Goal: Information Seeking & Learning: Learn about a topic

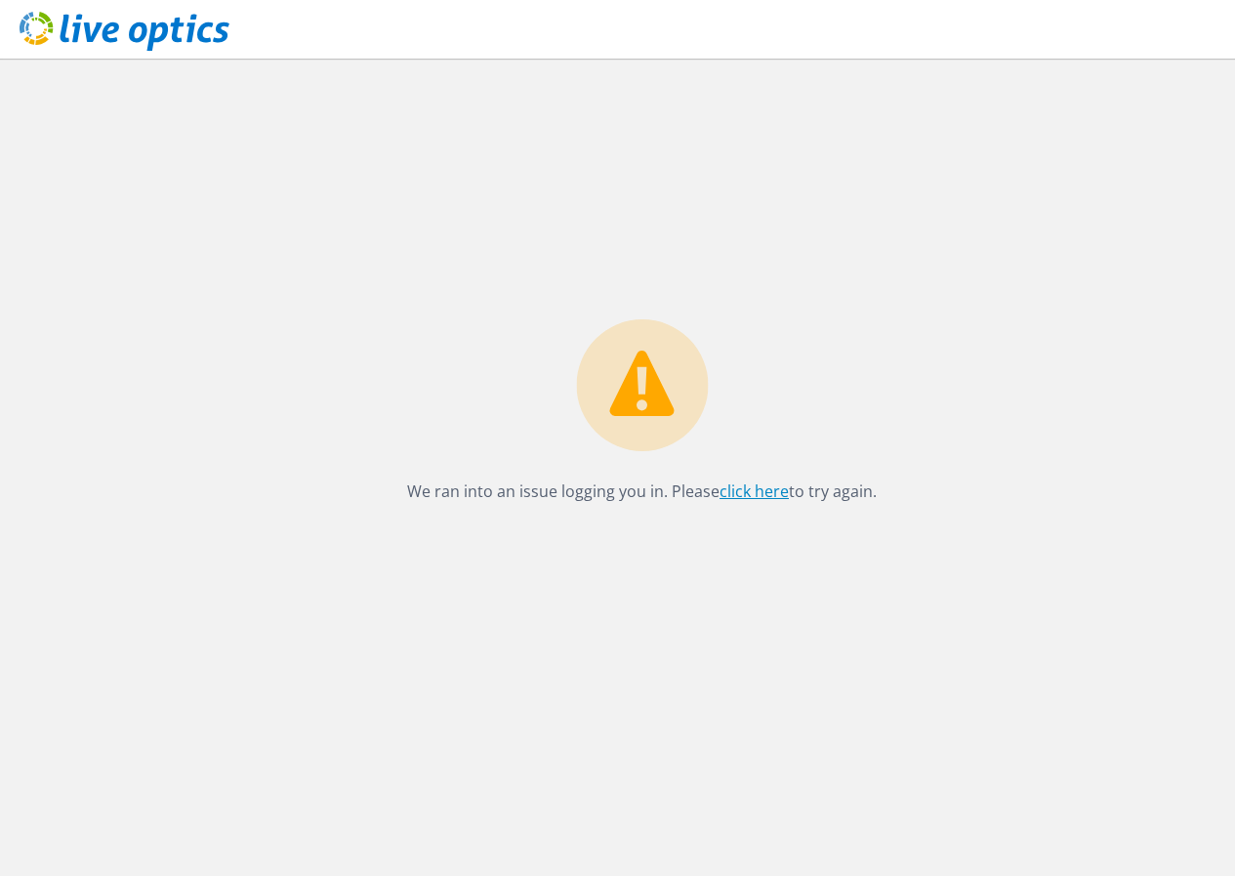
click at [739, 497] on link "click here" at bounding box center [753, 490] width 69 height 21
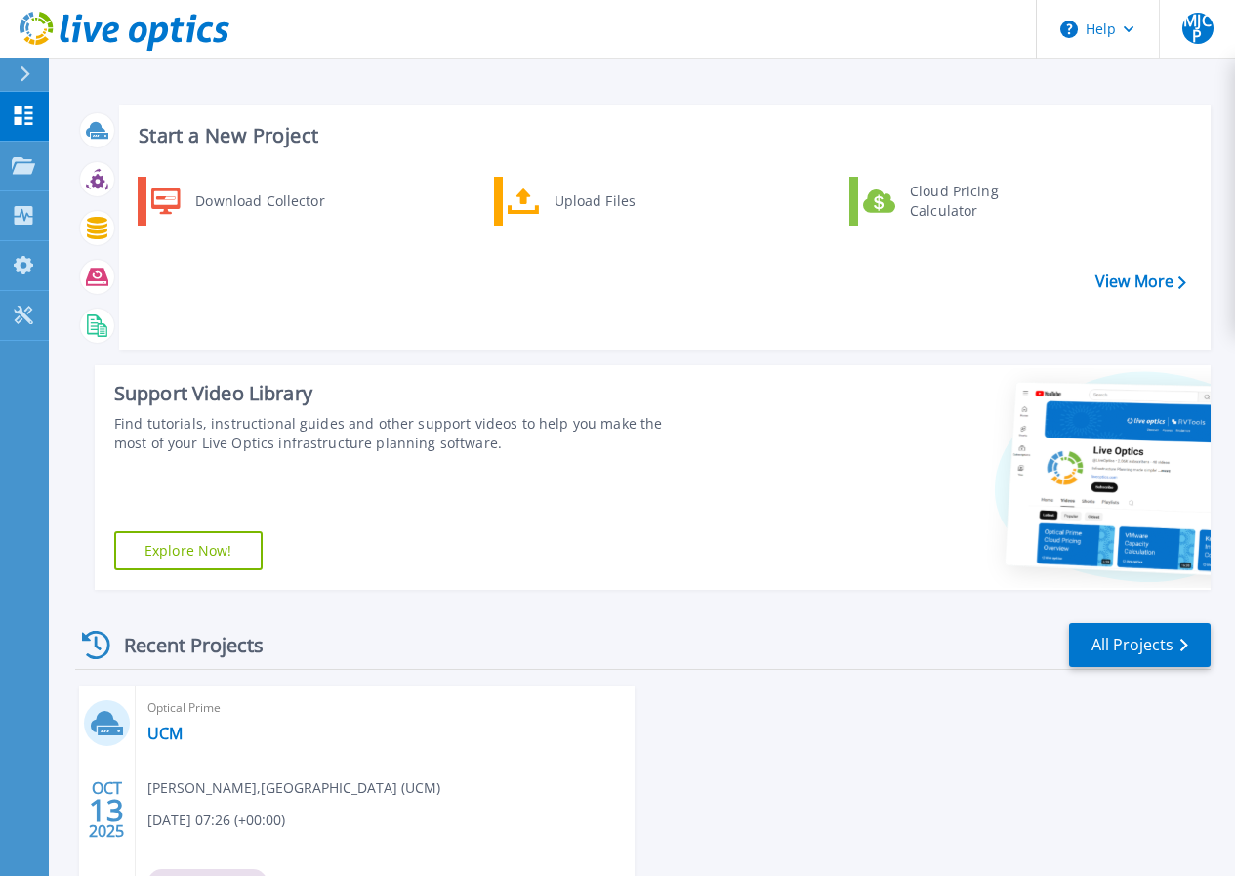
click at [297, 791] on span "Mª José Corredor Palomino , UNIVERSIDAD COMPLUTENSE DE MADRID (UCM)" at bounding box center [293, 787] width 293 height 21
click at [168, 729] on link "UCM" at bounding box center [164, 733] width 35 height 20
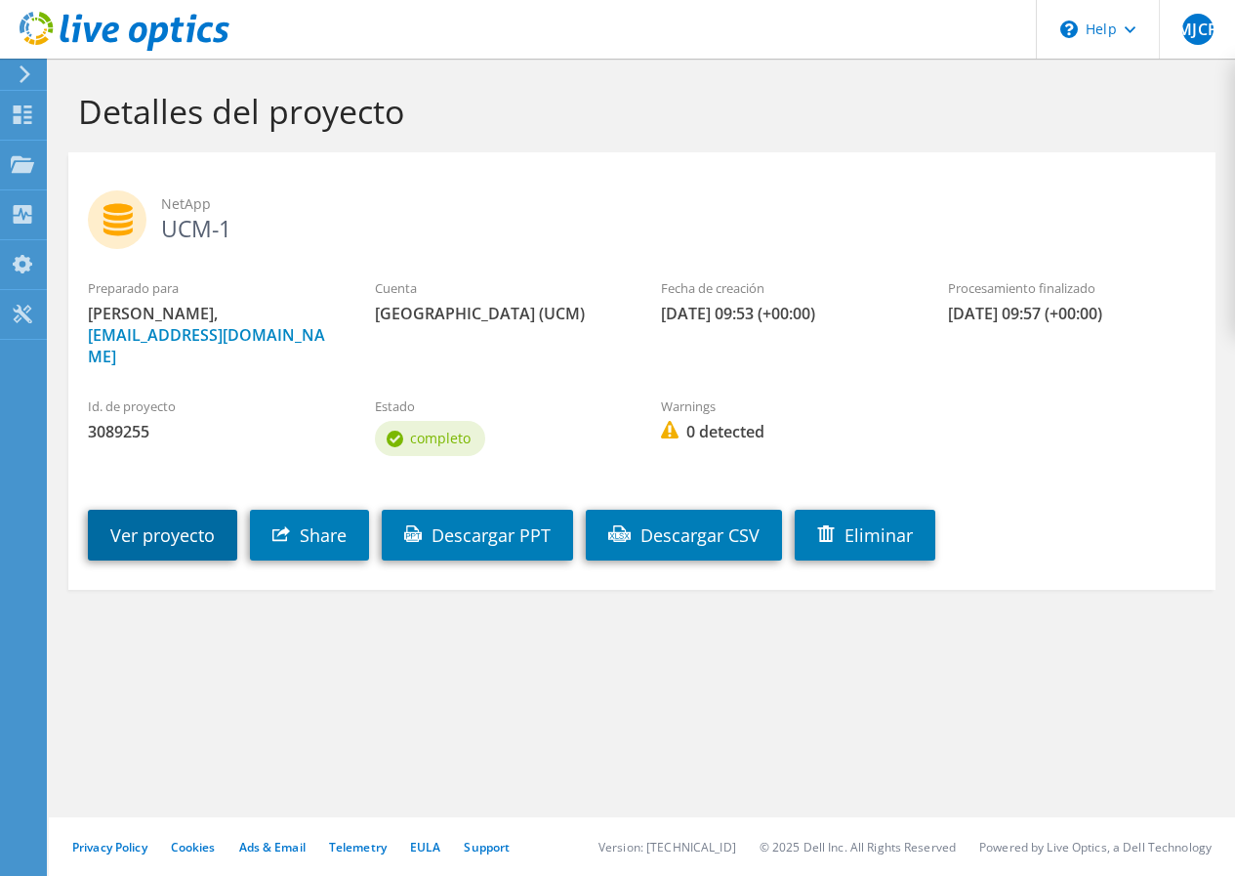
click at [184, 510] on link "Ver proyecto" at bounding box center [162, 535] width 149 height 51
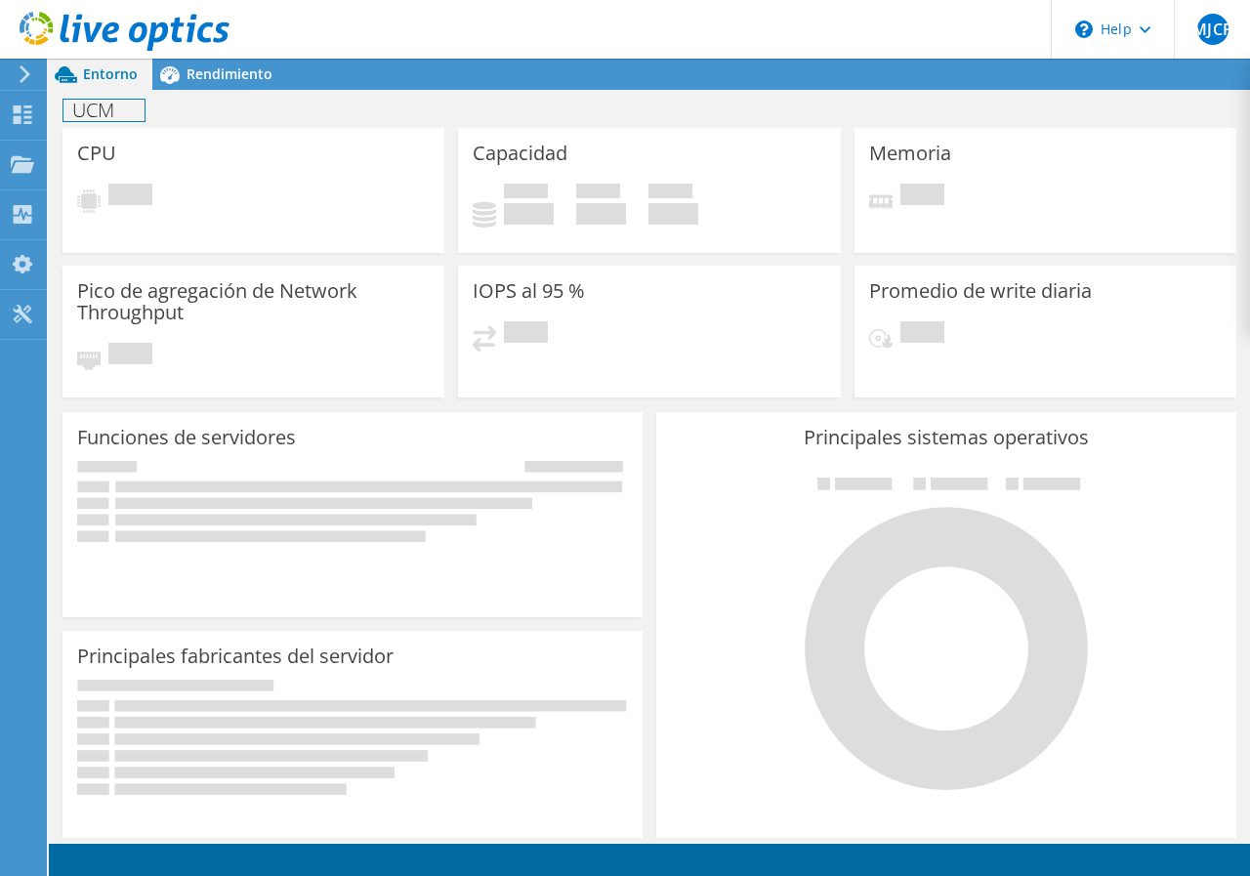
click at [99, 119] on h1 "UCM" at bounding box center [103, 110] width 81 height 21
click at [116, 73] on span "Entorno" at bounding box center [110, 73] width 55 height 19
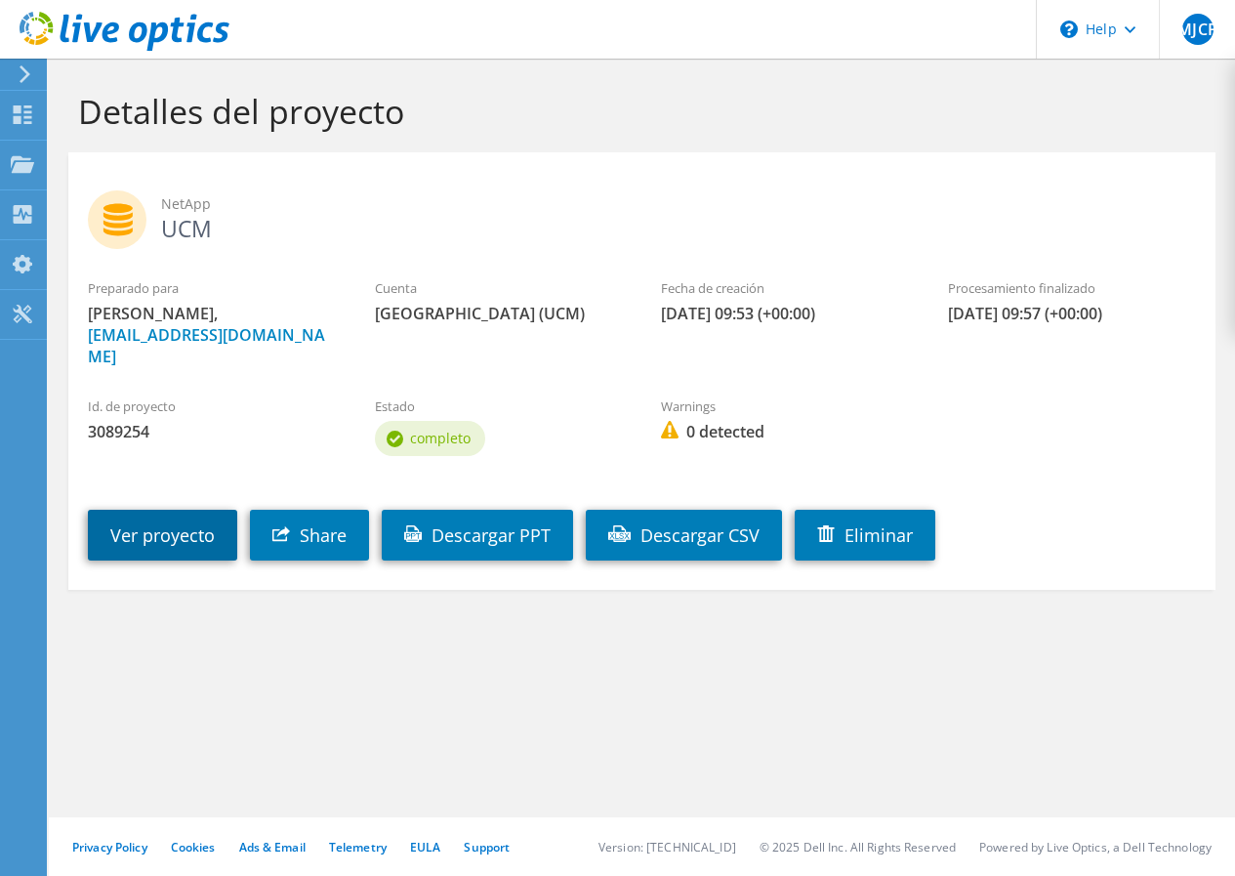
click at [163, 513] on link "Ver proyecto" at bounding box center [162, 535] width 149 height 51
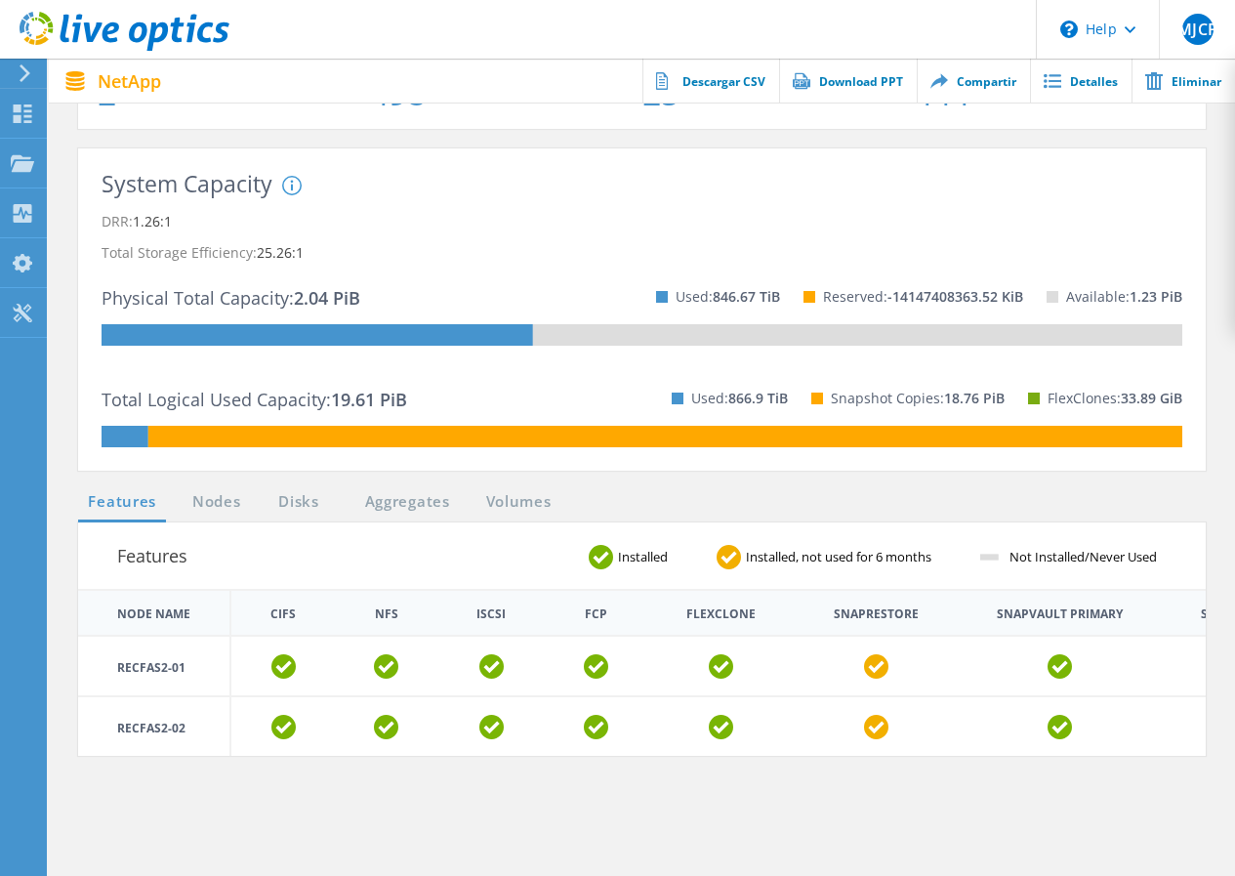
scroll to position [586, 0]
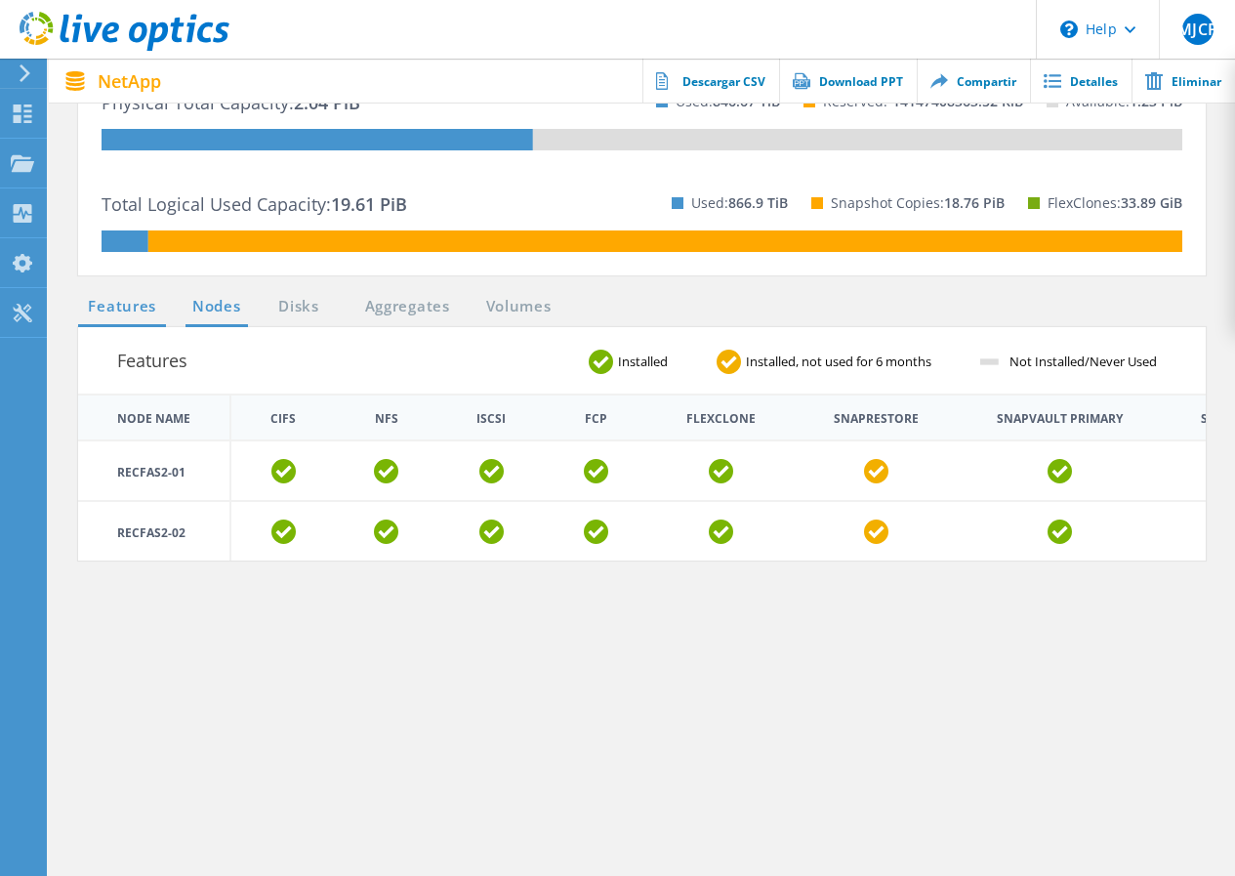
click at [195, 304] on link "Nodes" at bounding box center [216, 307] width 62 height 24
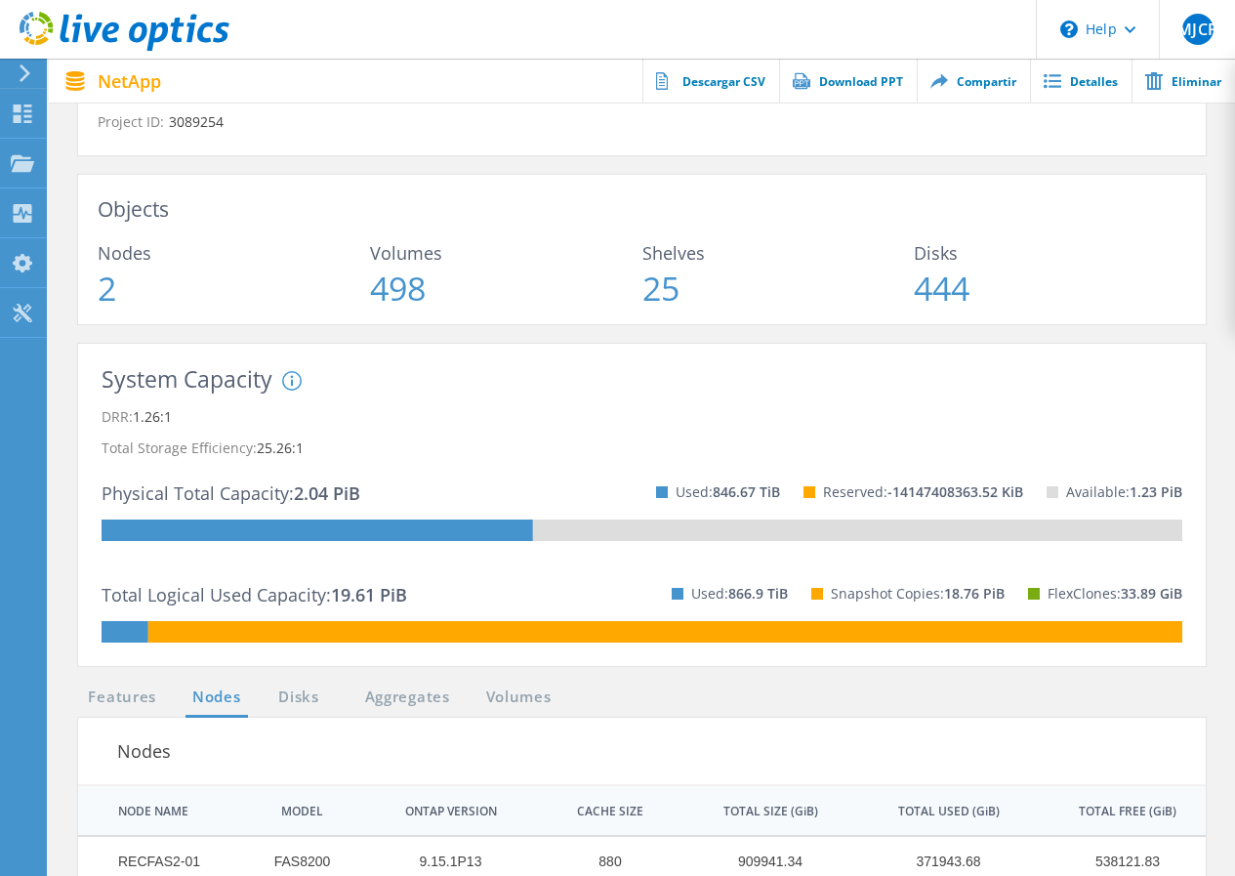
scroll to position [0, 0]
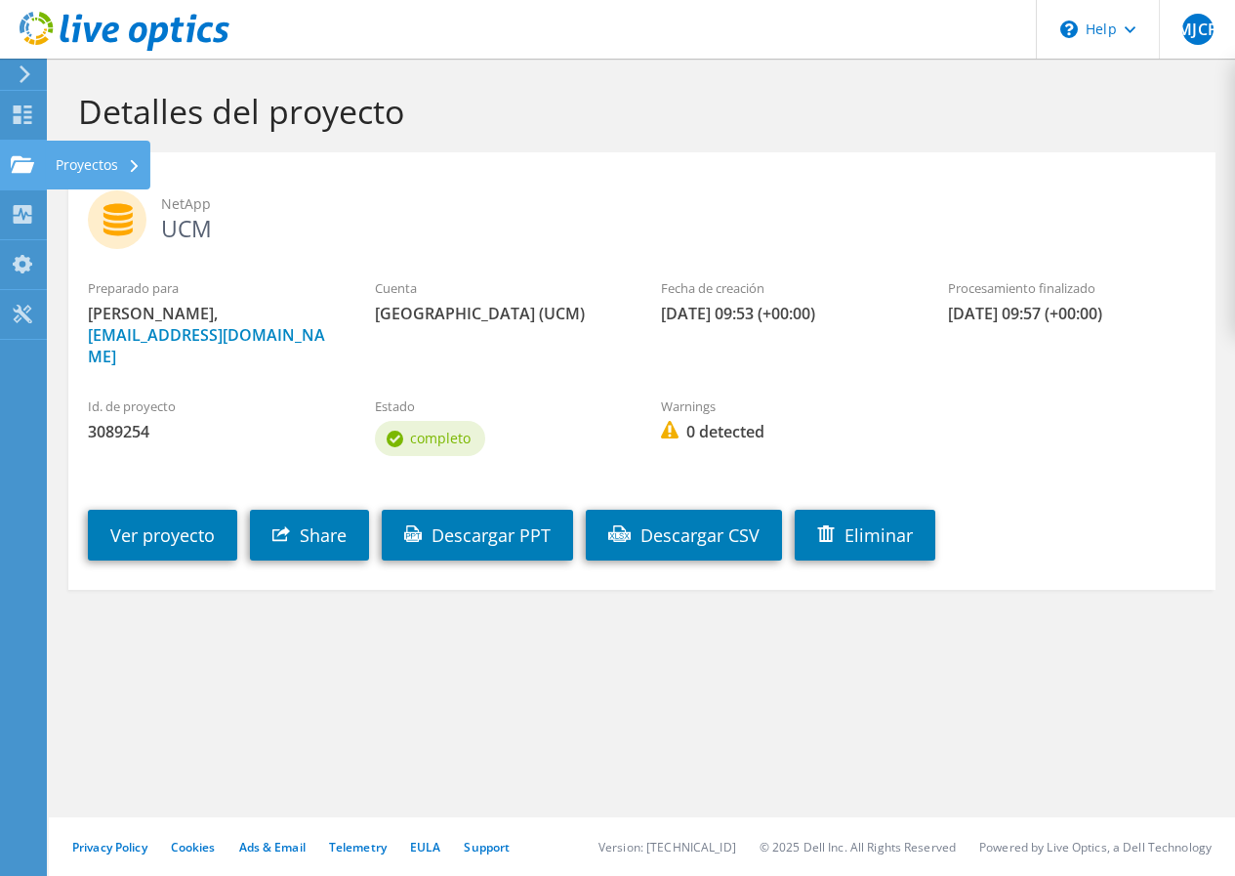
click at [74, 166] on div "Proyectos" at bounding box center [98, 165] width 104 height 49
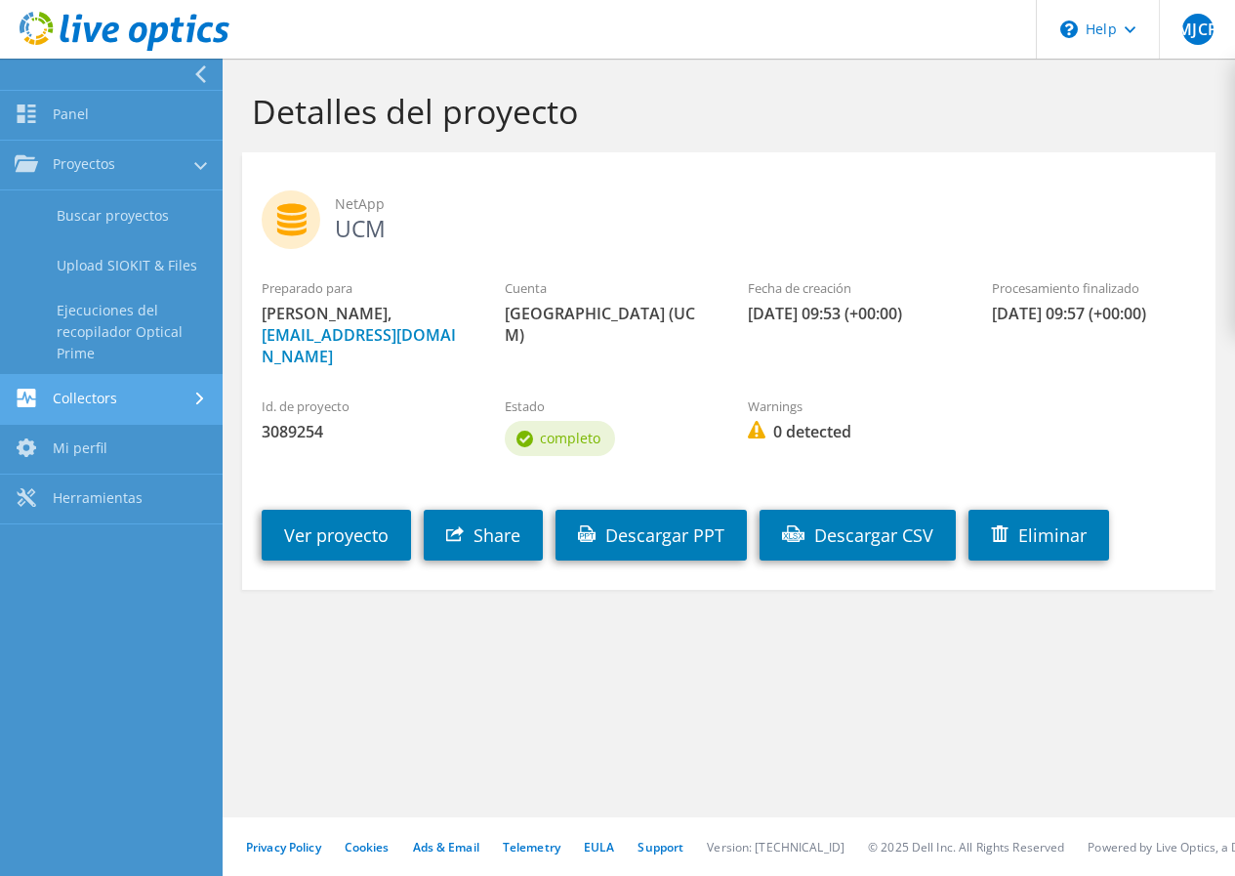
click at [139, 409] on link "Collectors" at bounding box center [111, 400] width 223 height 50
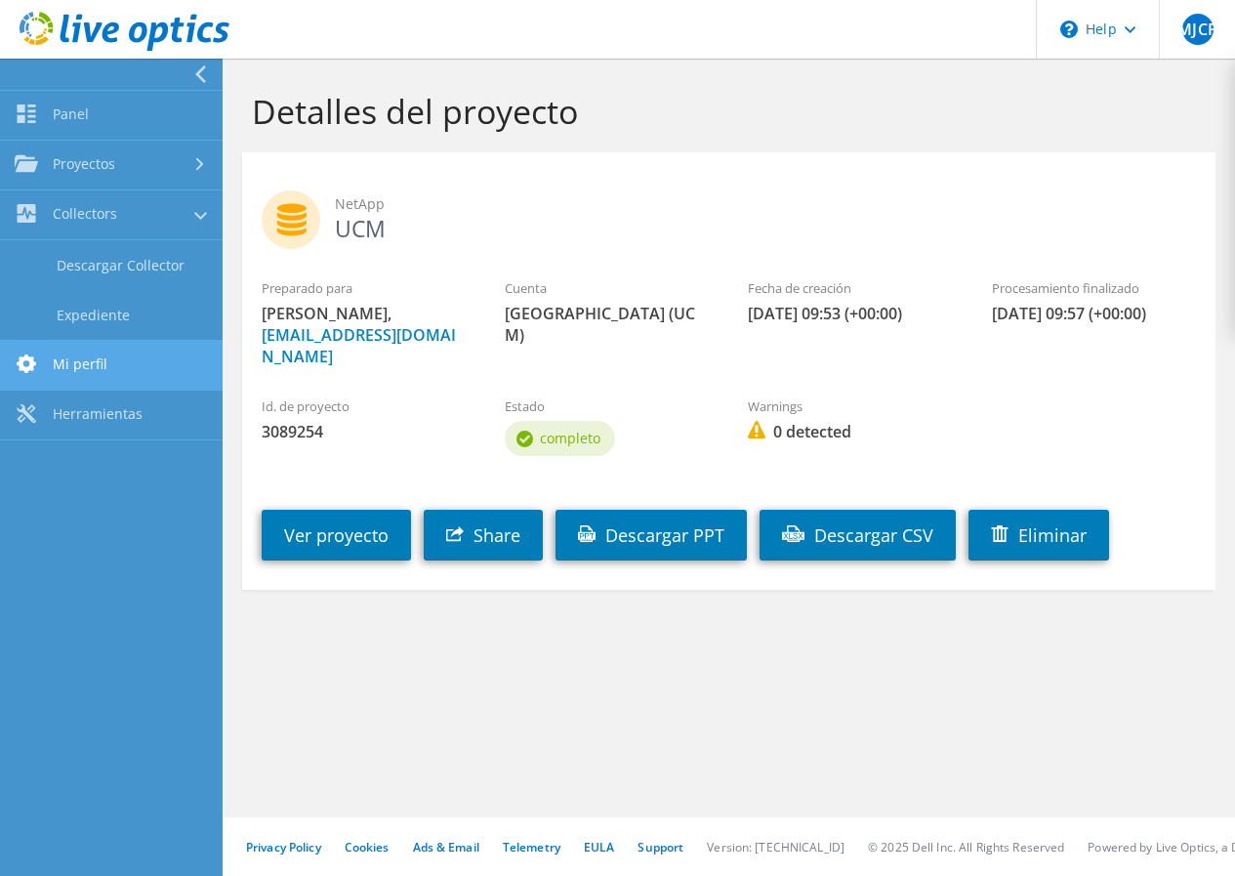
click at [69, 357] on link "Mi perfil" at bounding box center [111, 366] width 223 height 50
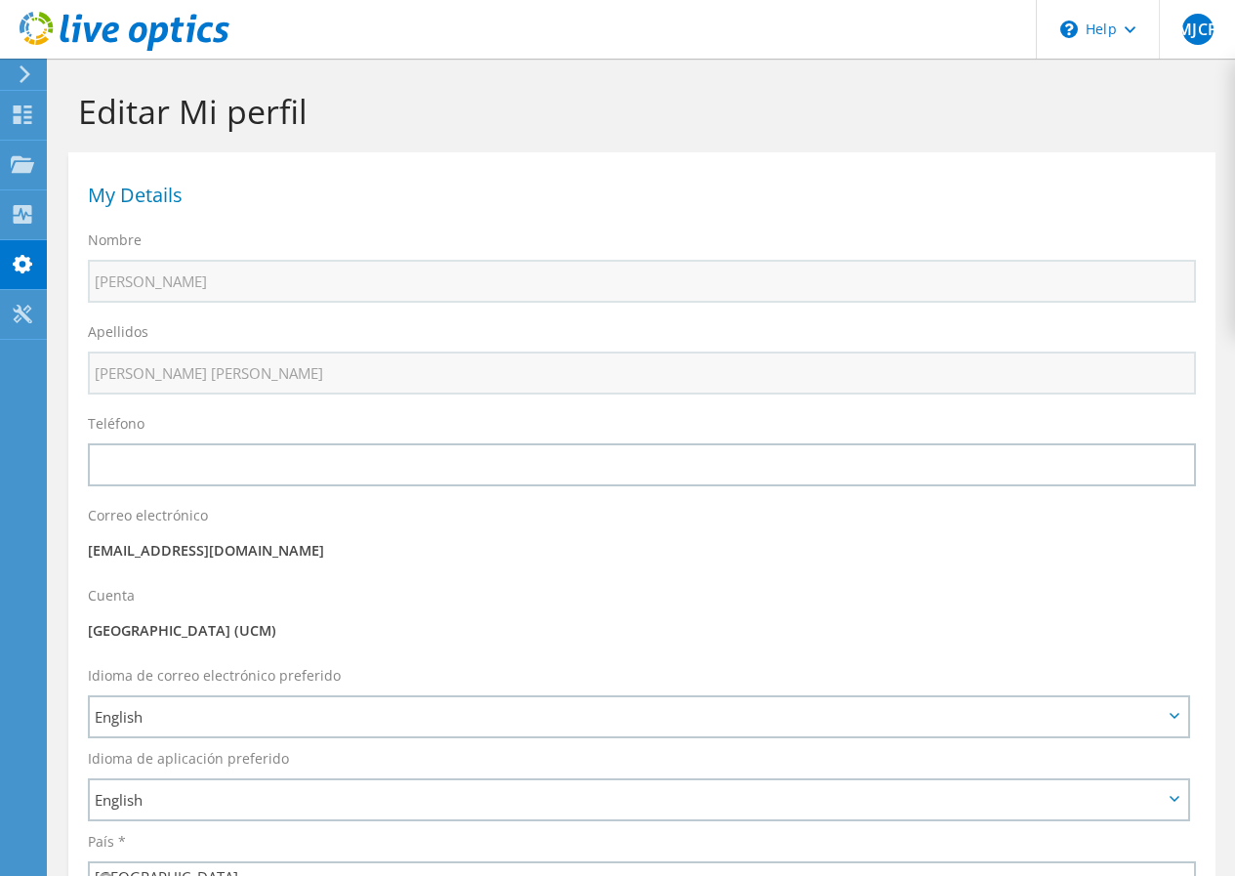
select select "67"
click at [90, 169] on div "Proyectos" at bounding box center [98, 165] width 104 height 49
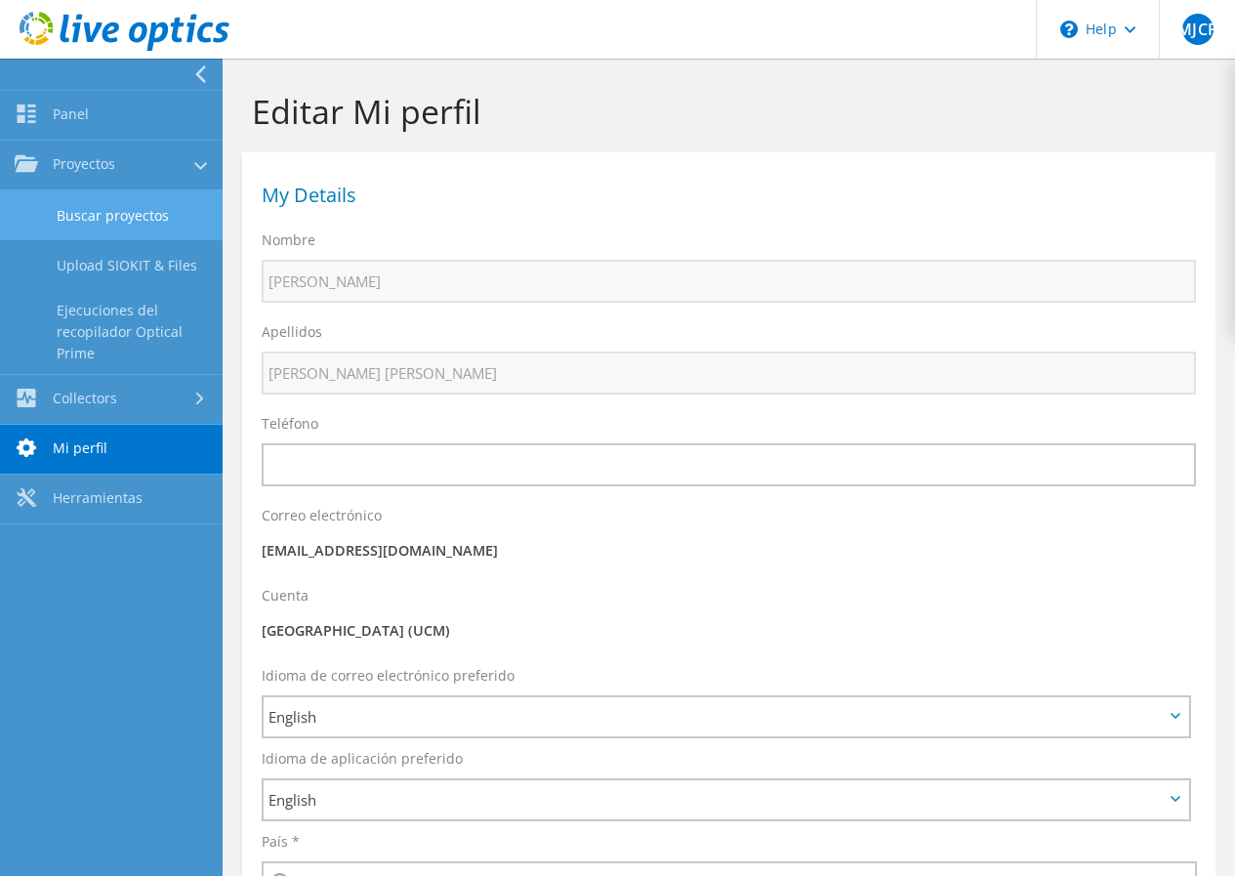
click at [114, 226] on link "Buscar proyectos" at bounding box center [111, 215] width 223 height 50
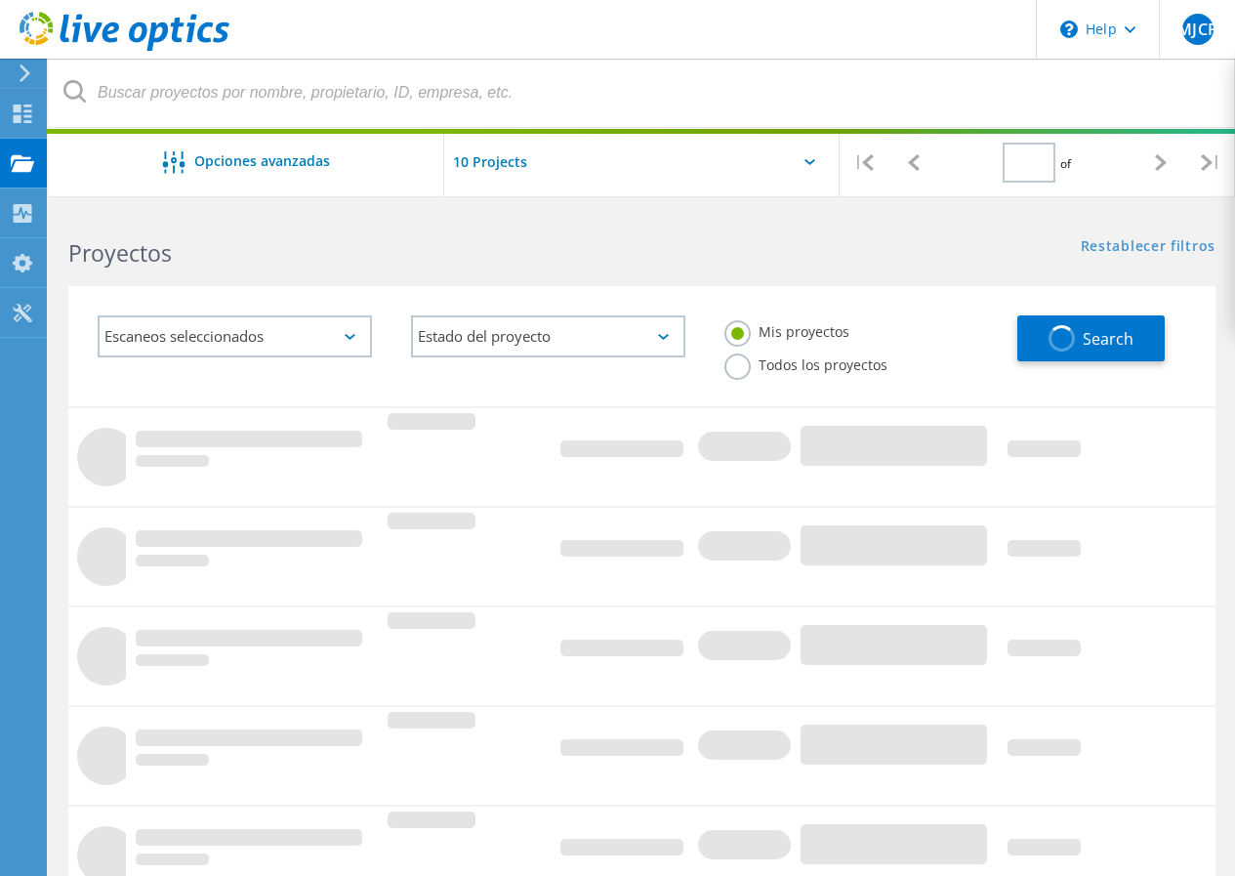
type input "1"
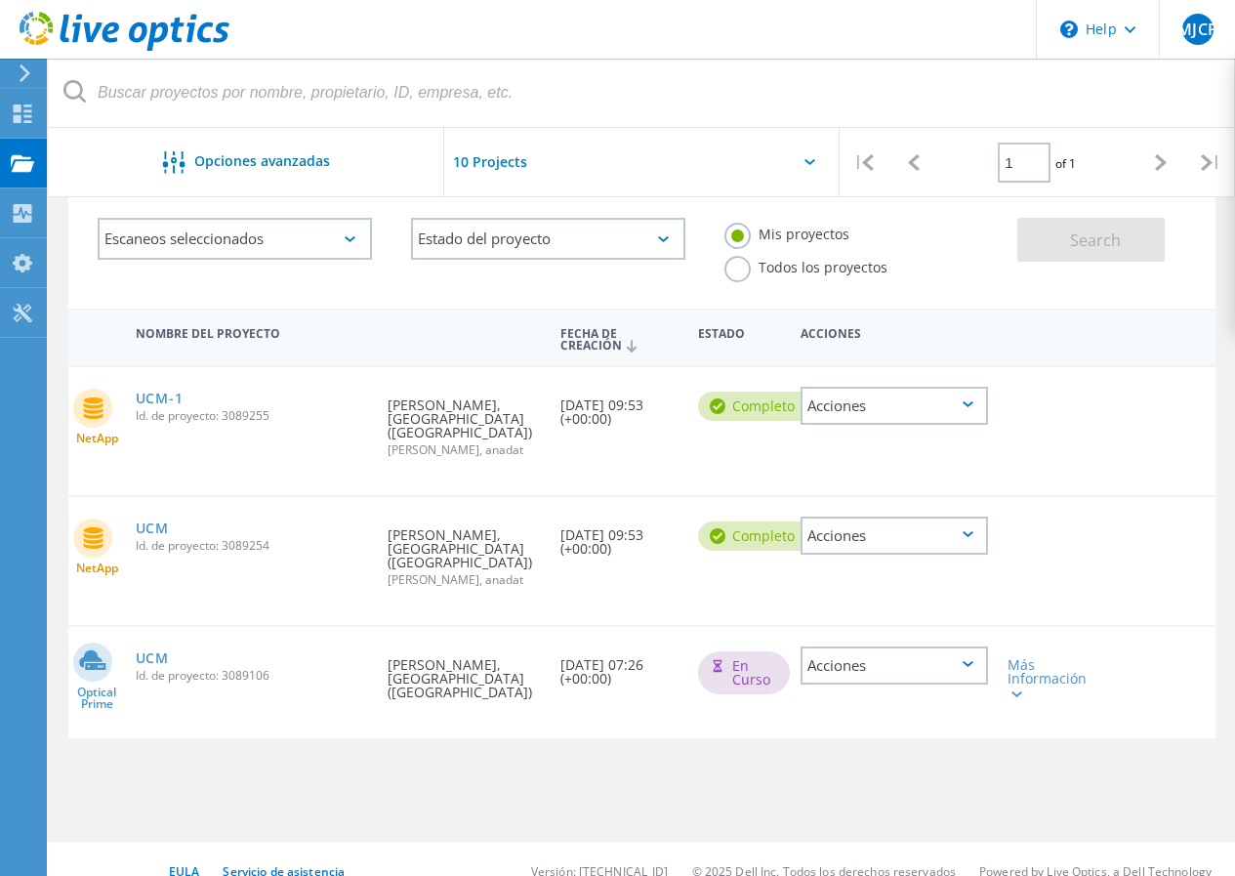
scroll to position [122, 0]
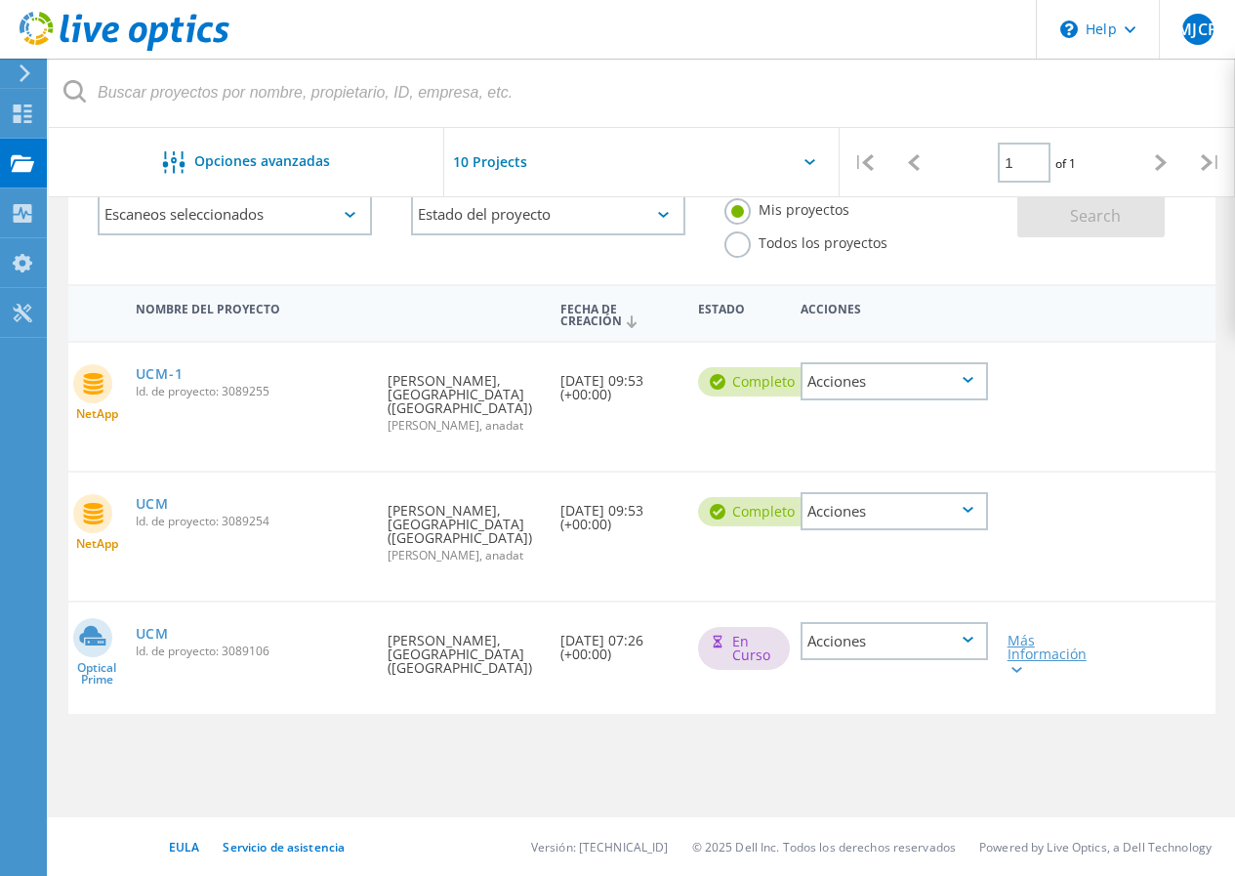
click at [1034, 675] on div "Más Información" at bounding box center [1043, 654] width 72 height 41
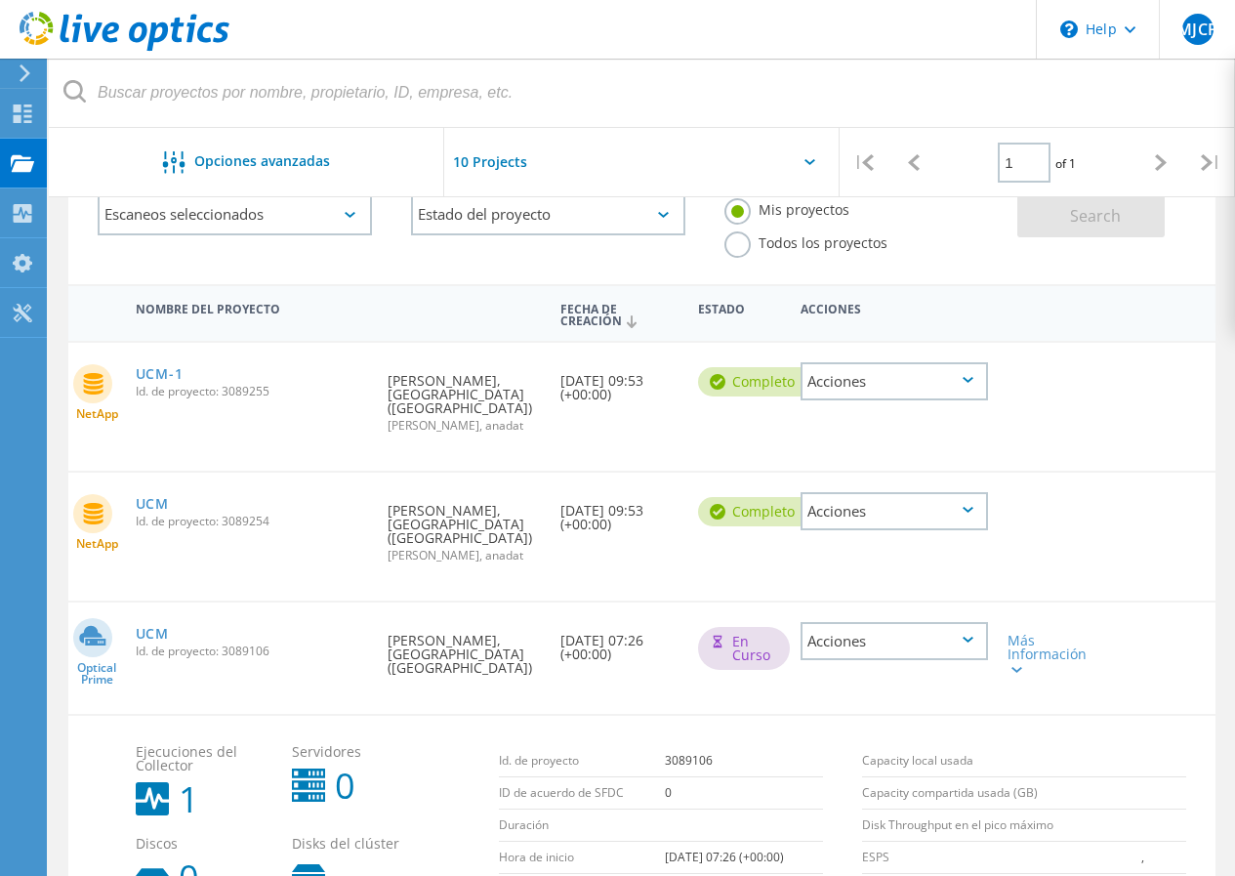
scroll to position [341, 0]
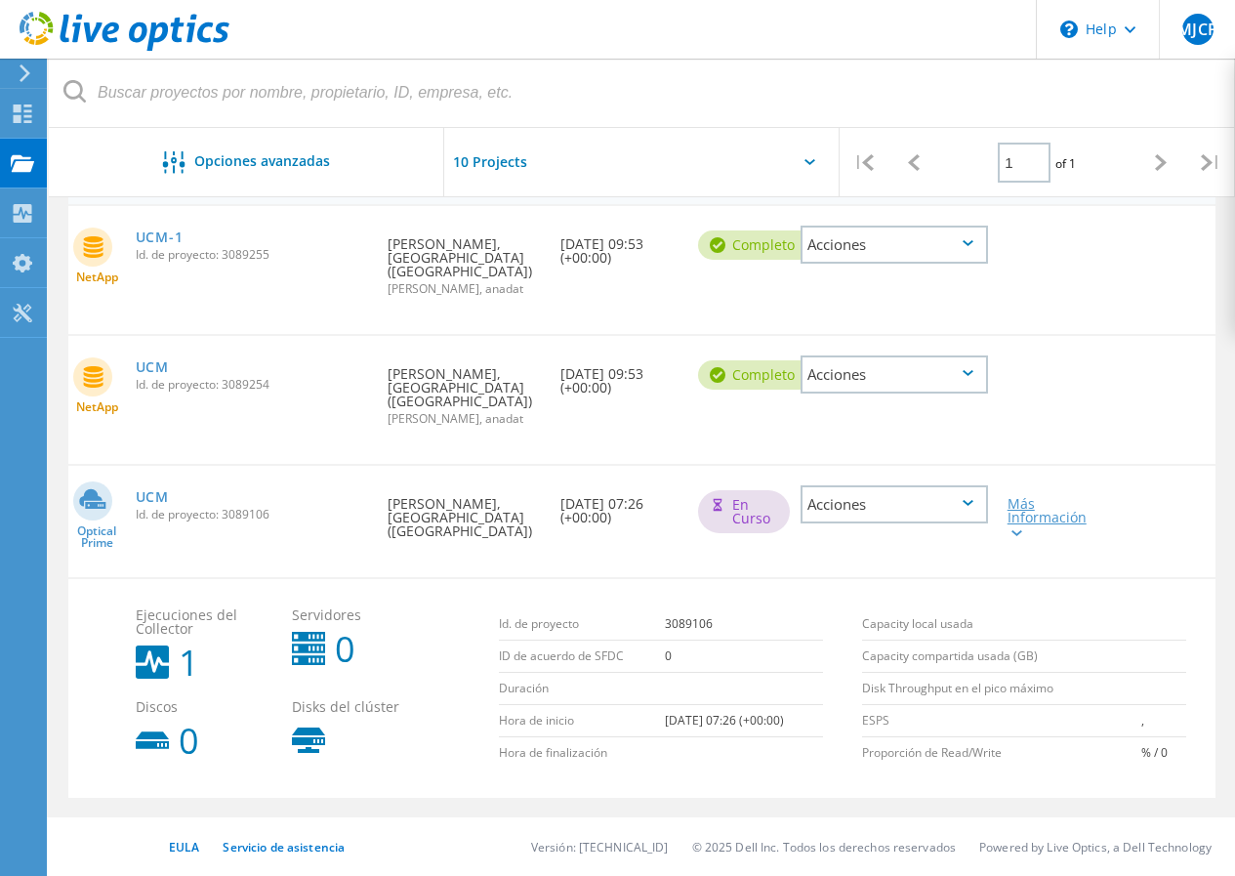
click at [1014, 526] on div at bounding box center [1014, 532] width 15 height 12
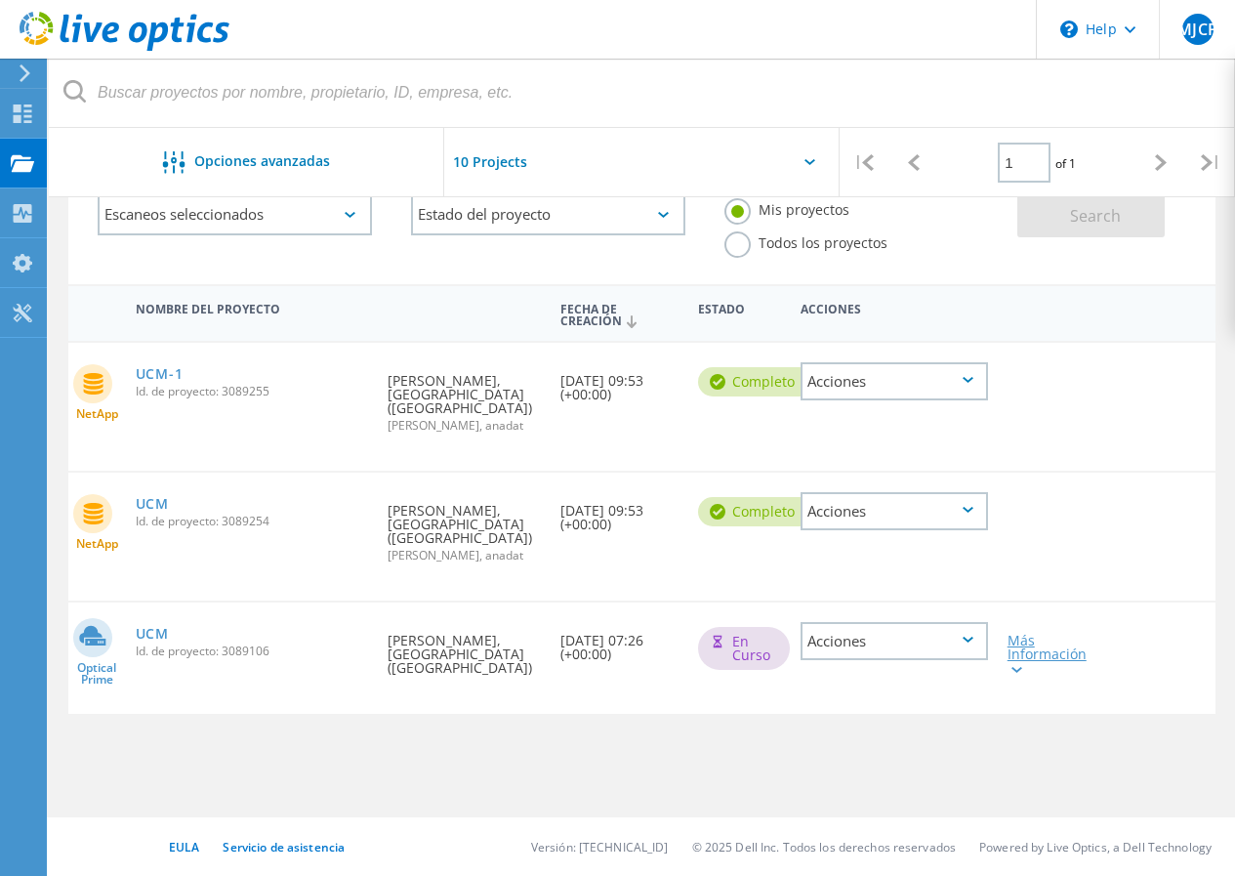
scroll to position [122, 0]
click at [963, 513] on icon at bounding box center [968, 510] width 11 height 6
click at [1058, 471] on div "NetApp UCM-1 Id. de proyecto: 3089255 Solicitado por Mª José Corredor Palomino,…" at bounding box center [641, 407] width 1147 height 128
click at [965, 660] on div "Acciones" at bounding box center [893, 641] width 187 height 38
click at [923, 611] on div "Ver proyecto" at bounding box center [894, 596] width 184 height 30
